Goal: Check status: Check status

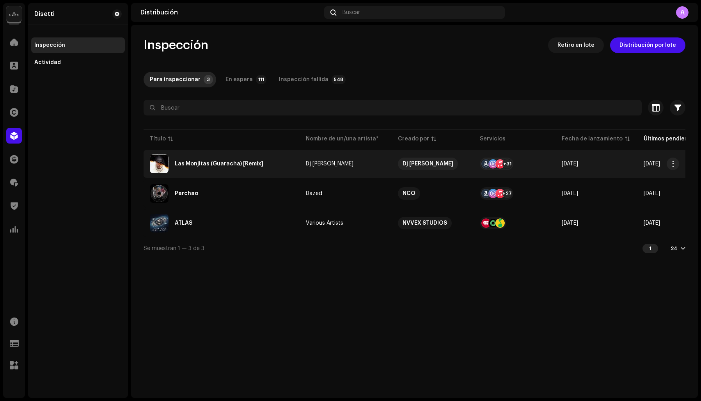
click at [158, 162] on img at bounding box center [159, 164] width 19 height 19
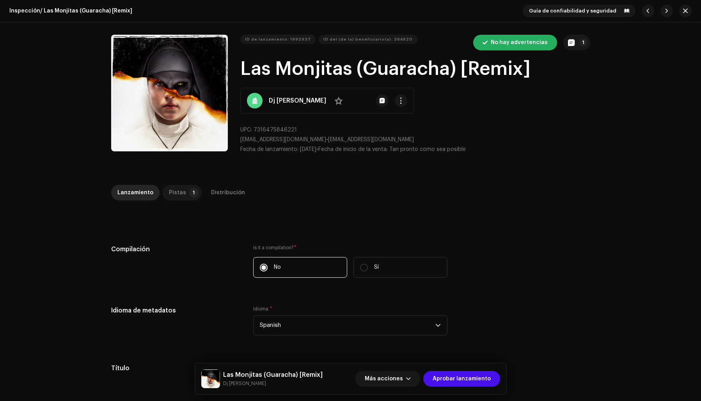
click at [174, 190] on div "Pistas" at bounding box center [177, 193] width 17 height 16
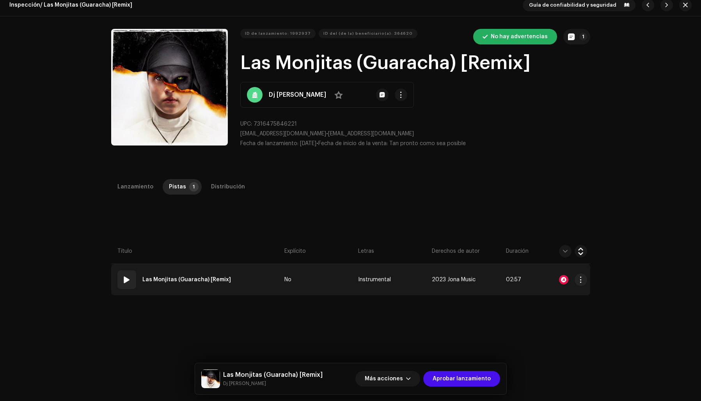
scroll to position [30, 0]
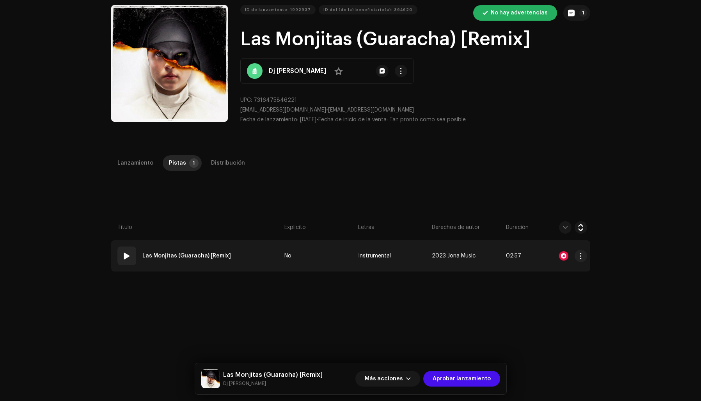
click at [126, 255] on span at bounding box center [126, 255] width 9 height 9
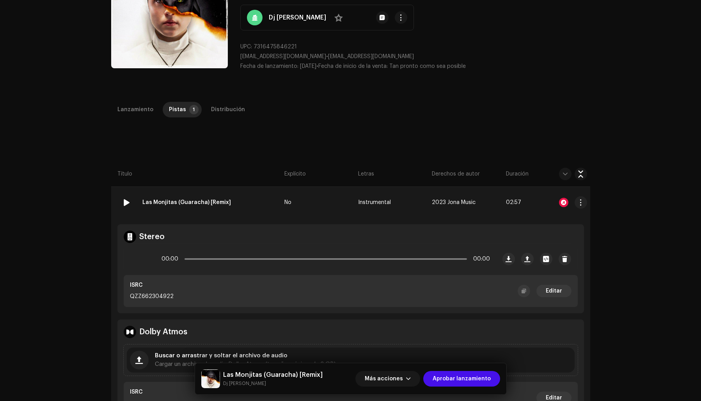
scroll to position [87, 0]
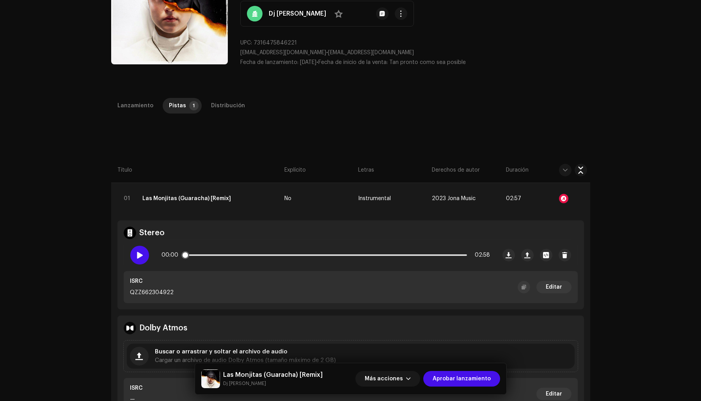
click at [137, 256] on span at bounding box center [139, 255] width 7 height 6
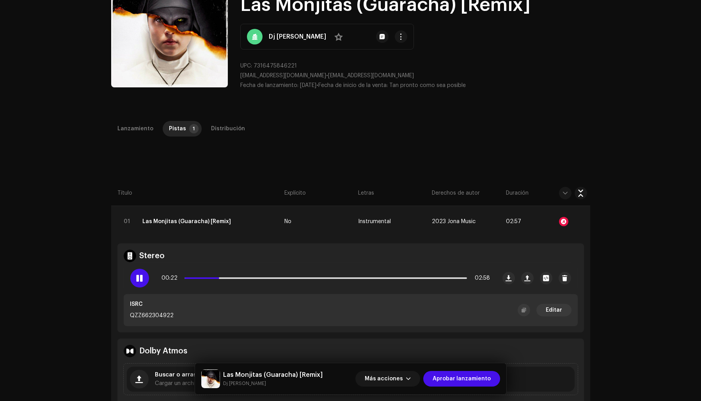
scroll to position [63, 0]
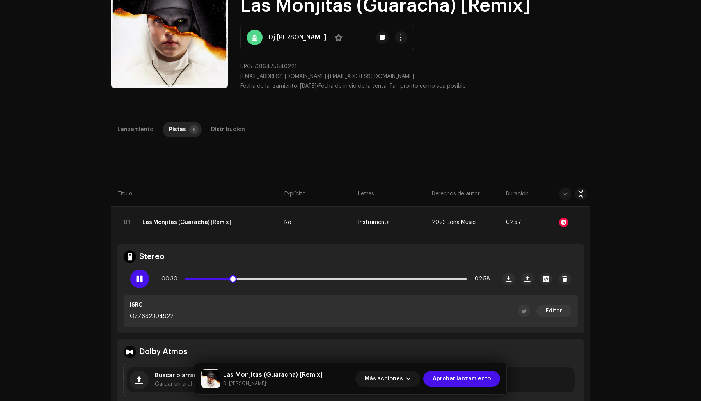
click at [139, 277] on span at bounding box center [139, 279] width 7 height 6
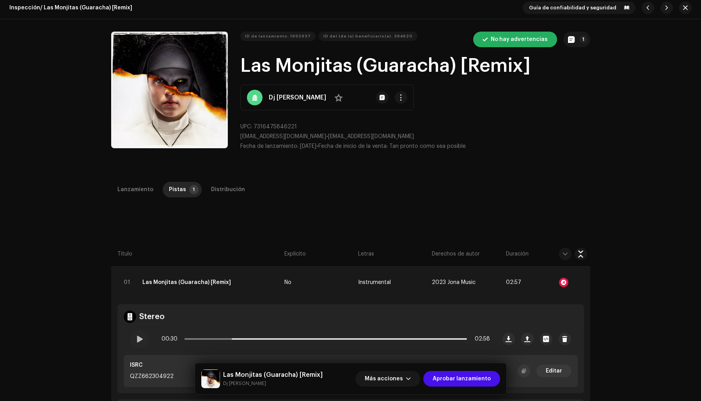
scroll to position [0, 0]
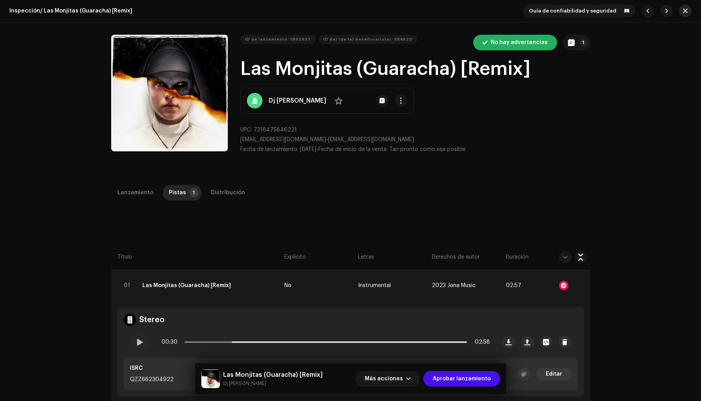
click at [683, 8] on span "button" at bounding box center [685, 11] width 5 height 6
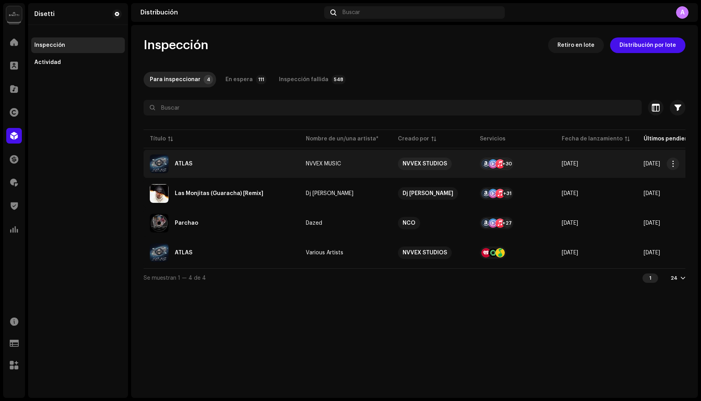
click at [210, 162] on div "ATLAS" at bounding box center [222, 164] width 144 height 19
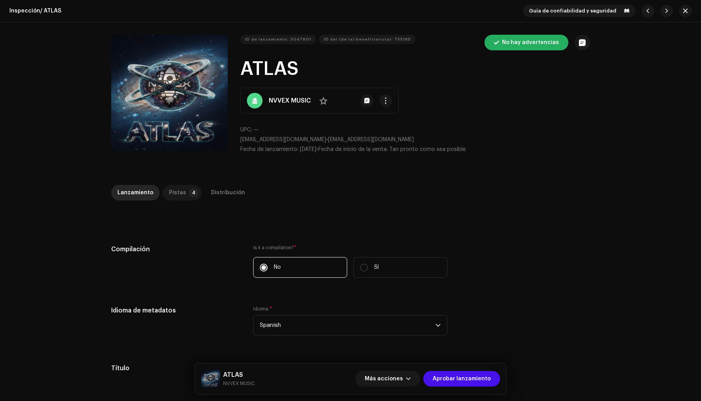
click at [172, 196] on div "Pistas" at bounding box center [177, 193] width 17 height 16
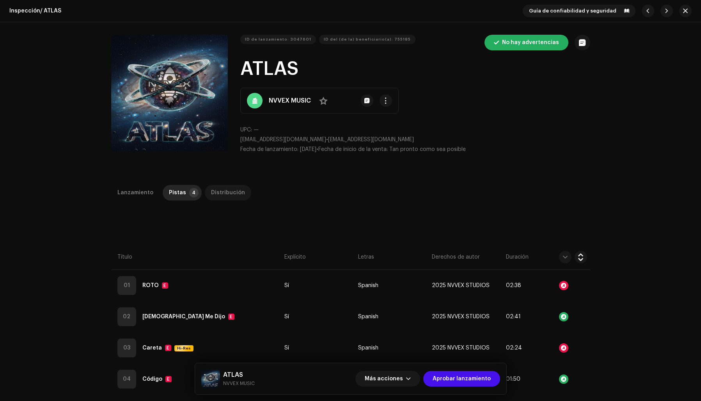
click at [221, 192] on div "Distribución" at bounding box center [228, 193] width 34 height 16
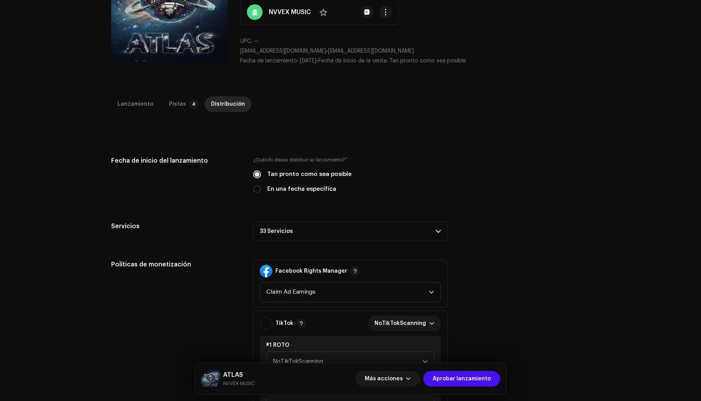
scroll to position [91, 0]
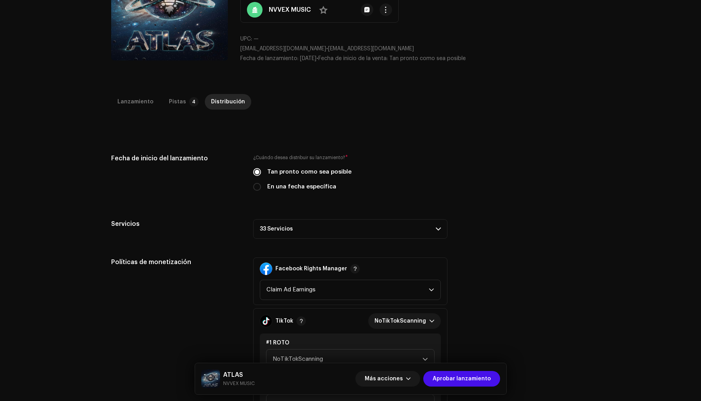
click at [302, 228] on p-accordion-header "33 Servicios" at bounding box center [350, 229] width 194 height 20
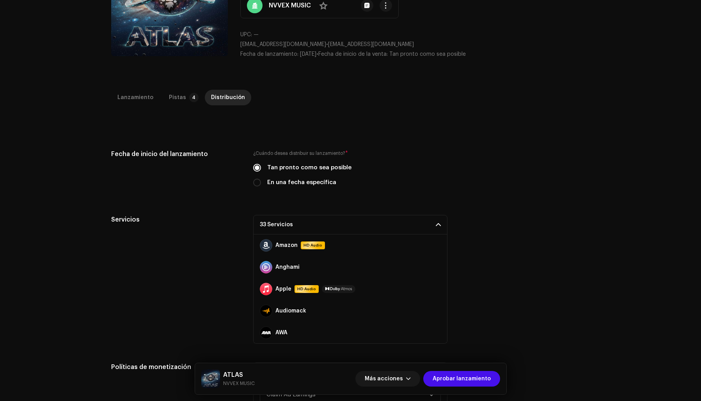
click at [315, 220] on p-accordion-header "33 Servicios" at bounding box center [350, 225] width 194 height 20
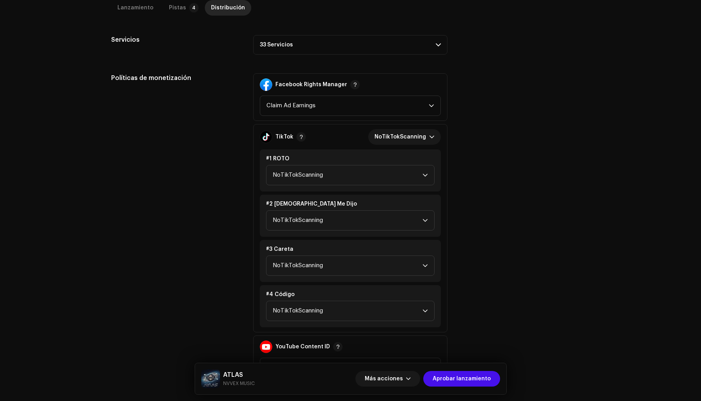
scroll to position [352, 0]
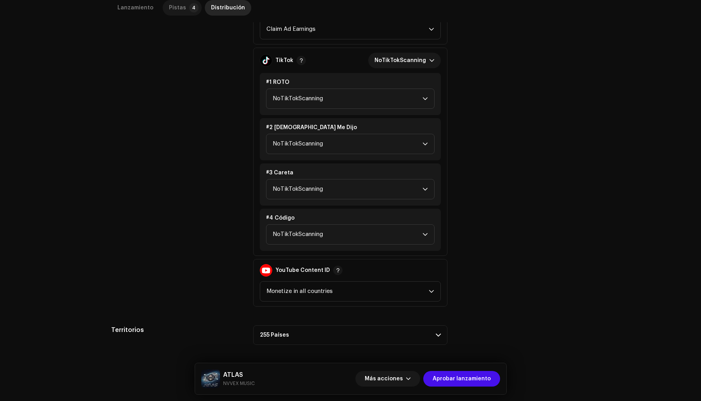
click at [172, 7] on div "Pistas" at bounding box center [177, 8] width 17 height 16
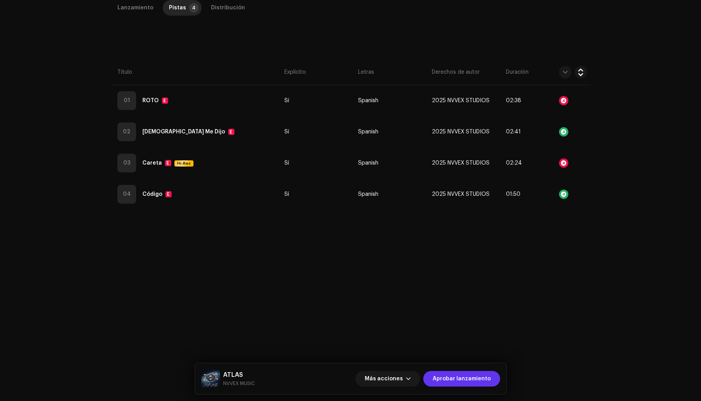
click at [460, 377] on span "Aprobar lanzamiento" at bounding box center [462, 379] width 58 height 16
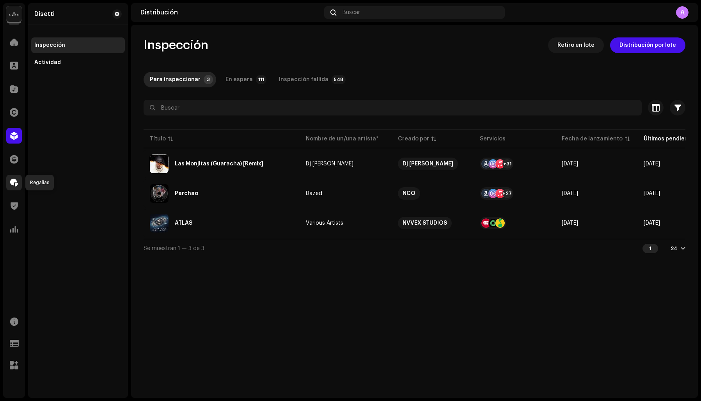
click at [14, 179] on span at bounding box center [14, 182] width 8 height 6
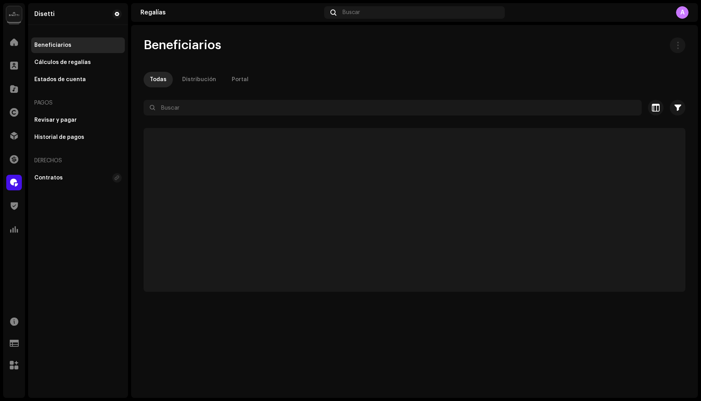
click at [178, 109] on input "text" at bounding box center [393, 108] width 498 height 16
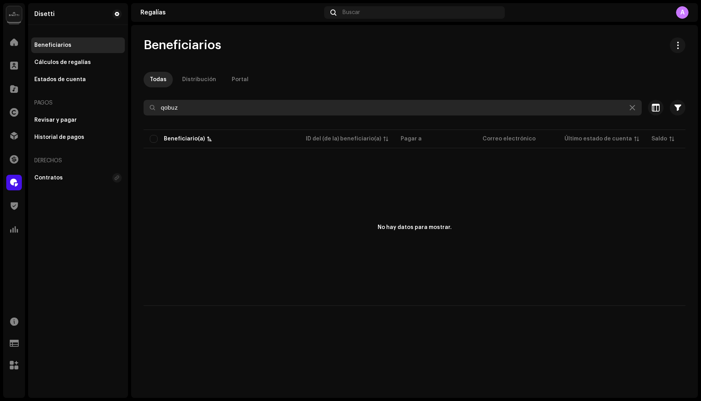
click at [167, 107] on input "qobuz" at bounding box center [393, 108] width 498 height 16
click at [182, 103] on input "qbuz" at bounding box center [393, 108] width 498 height 16
click at [180, 108] on input "qbuz" at bounding box center [393, 108] width 498 height 16
click at [164, 105] on input "qbuz" at bounding box center [393, 108] width 498 height 16
click at [161, 108] on input "qobuz" at bounding box center [393, 108] width 498 height 16
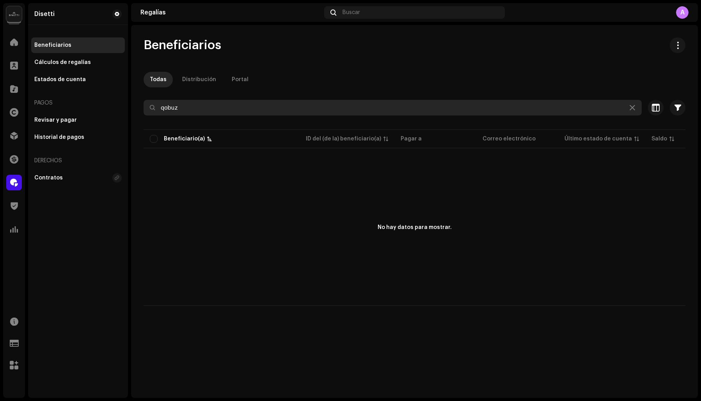
click at [180, 107] on input "qobuz" at bounding box center [393, 108] width 498 height 16
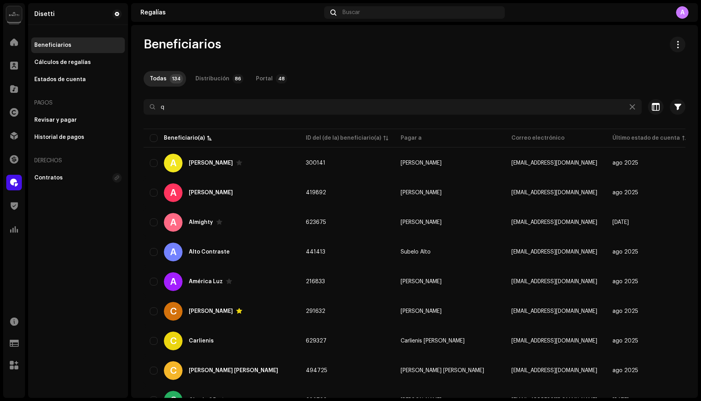
scroll to position [1, 0]
type input "q"
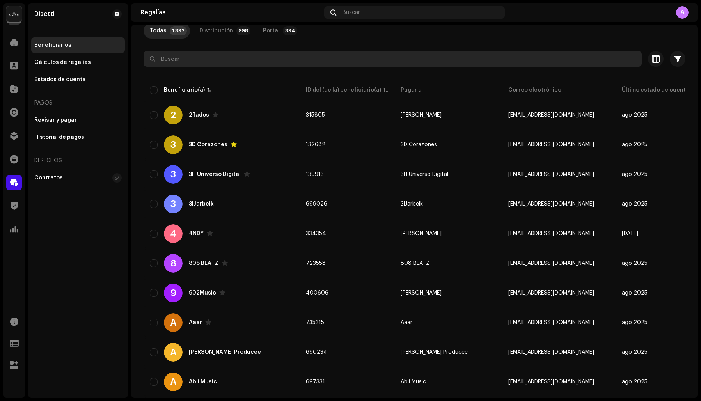
scroll to position [57, 0]
